Goal: Book appointment/travel/reservation

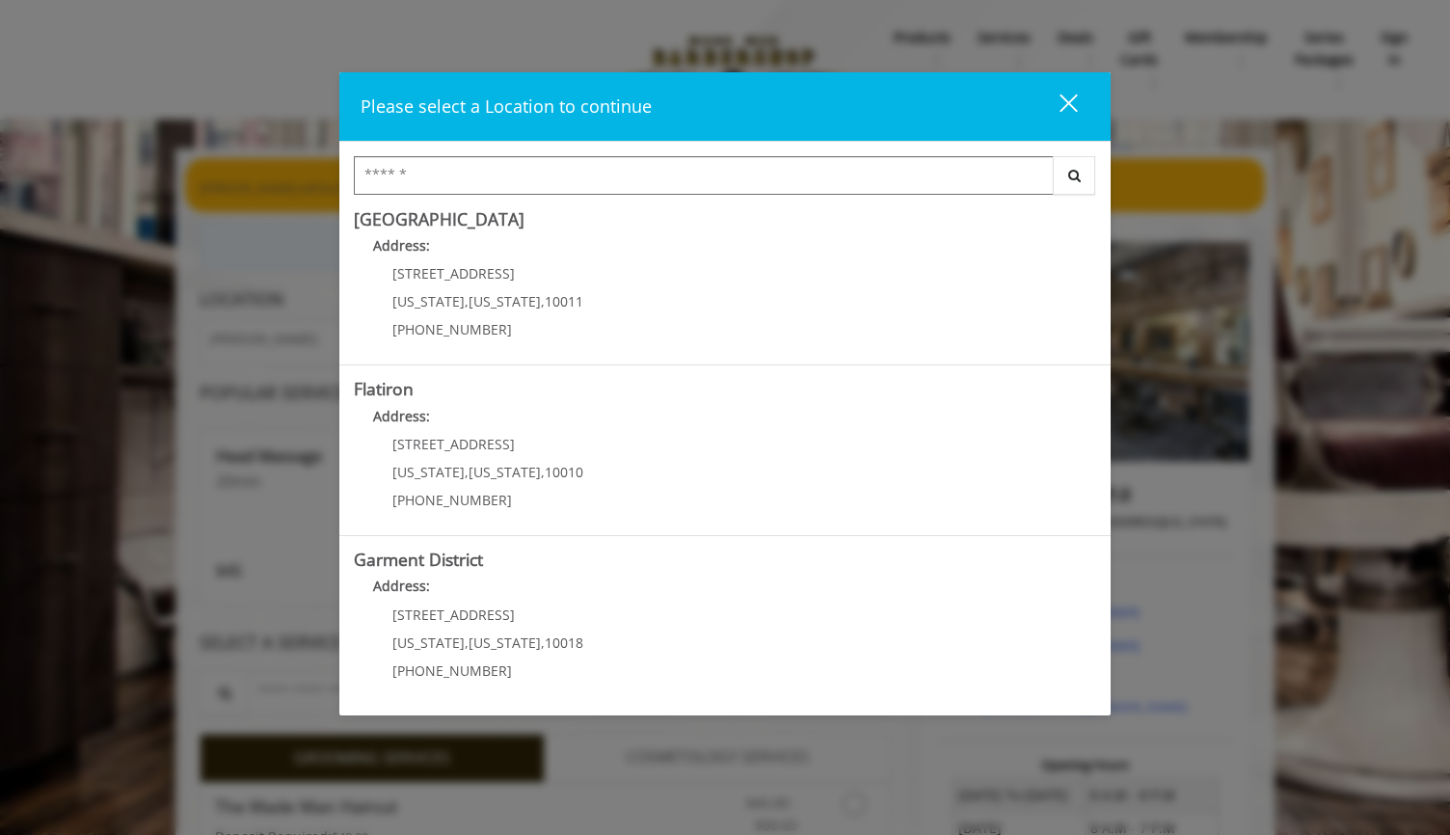
scroll to position [58, 0]
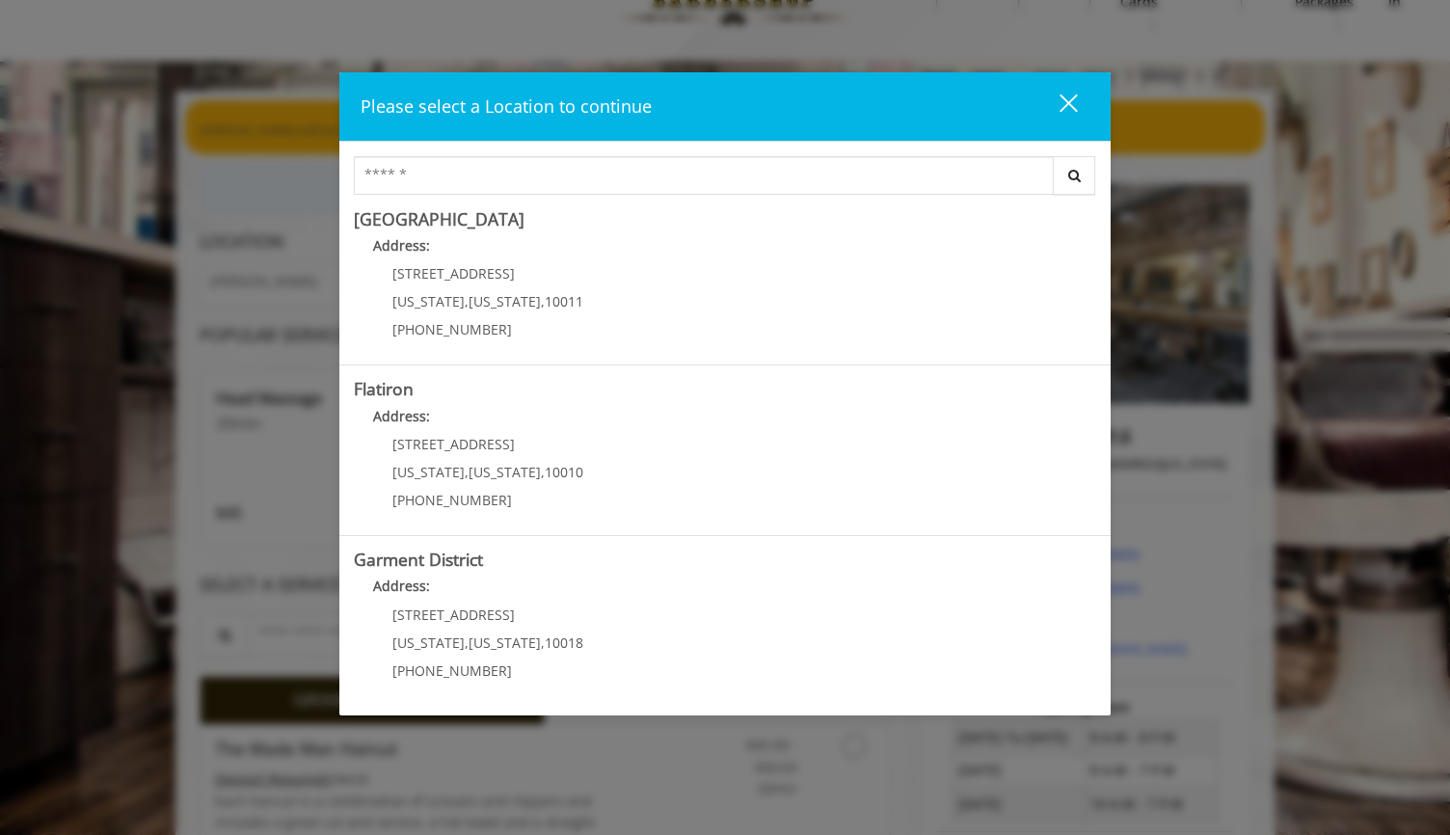
click at [1070, 95] on div "close" at bounding box center [1056, 107] width 39 height 29
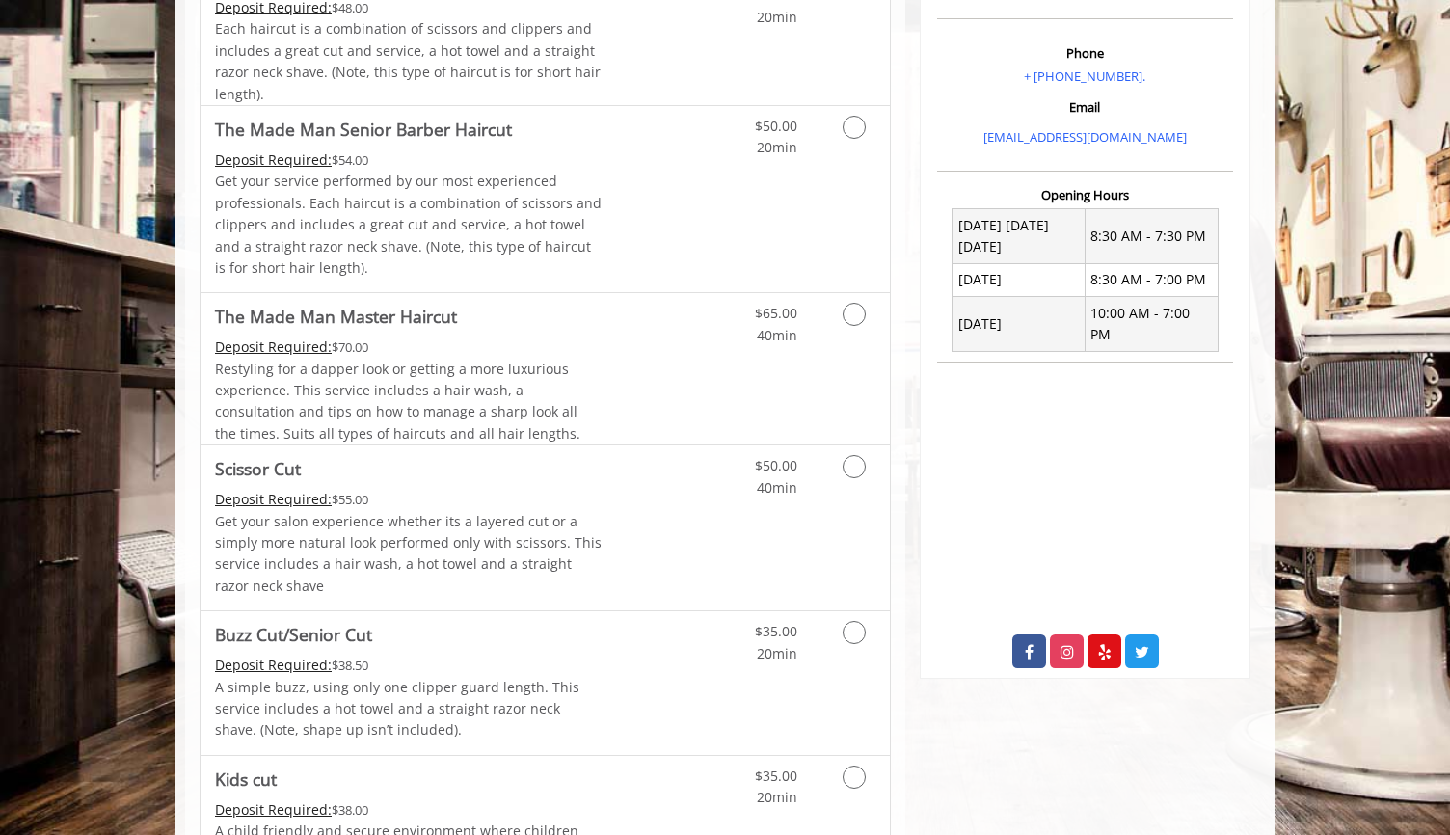
scroll to position [623, 0]
